Goal: Task Accomplishment & Management: Manage account settings

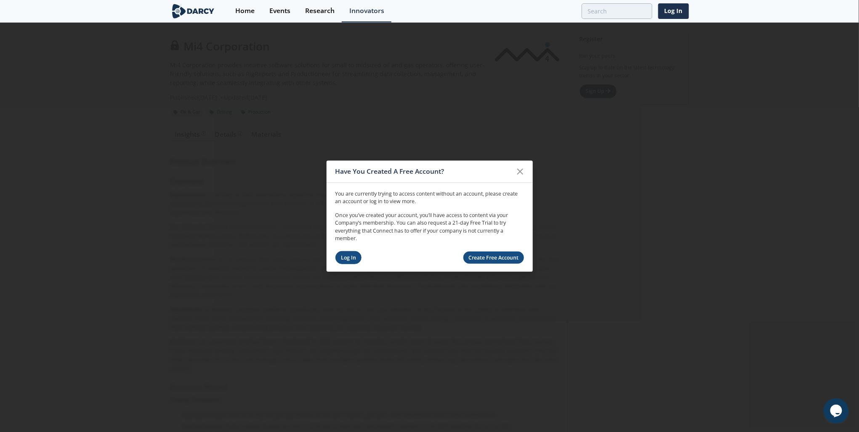
click at [357, 257] on link "Log In" at bounding box center [348, 257] width 27 height 13
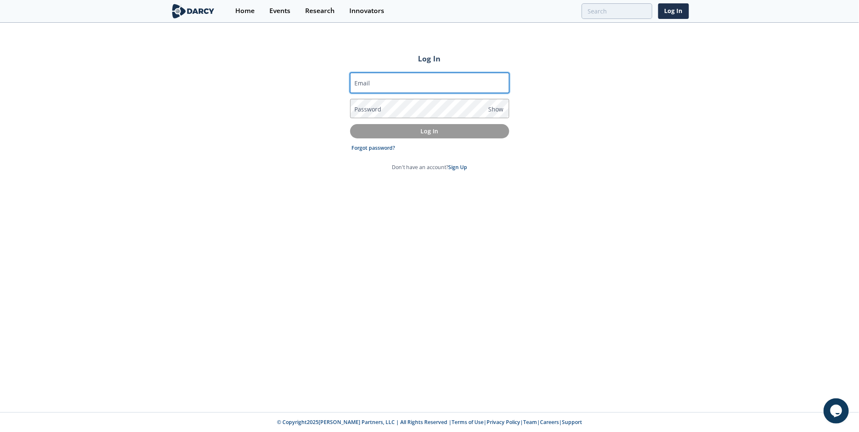
type input "[EMAIL_ADDRESS][DOMAIN_NAME]"
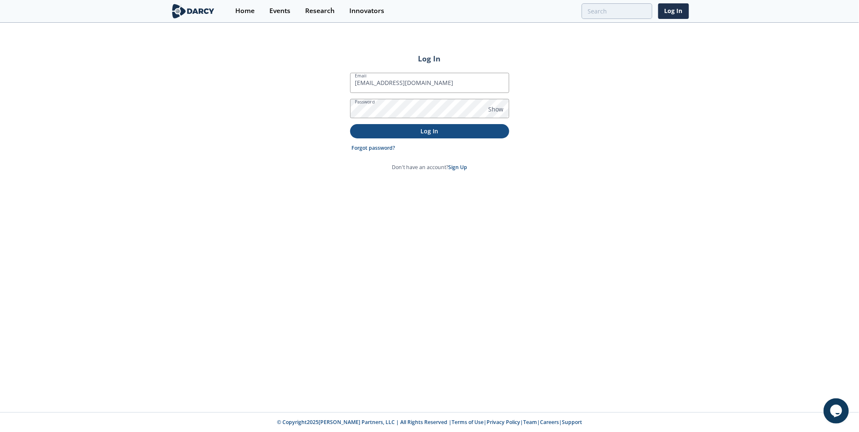
click at [419, 133] on p "Log In" at bounding box center [429, 131] width 147 height 9
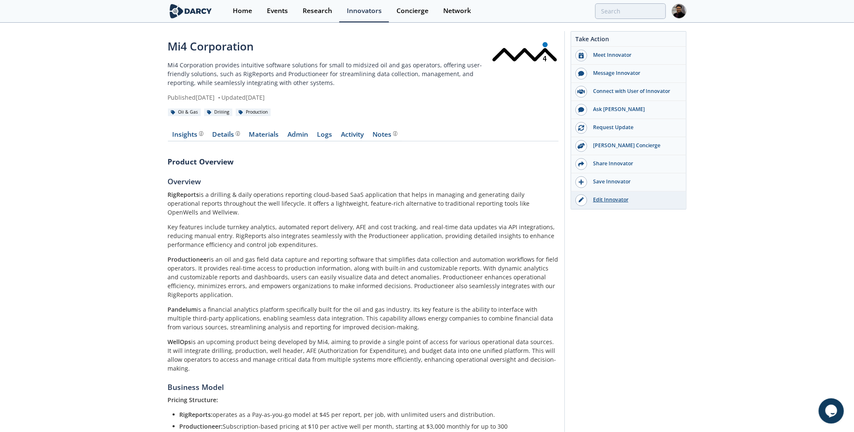
click at [617, 196] on div "Edit Innovator" at bounding box center [634, 200] width 94 height 8
